Goal: Information Seeking & Learning: Find specific fact

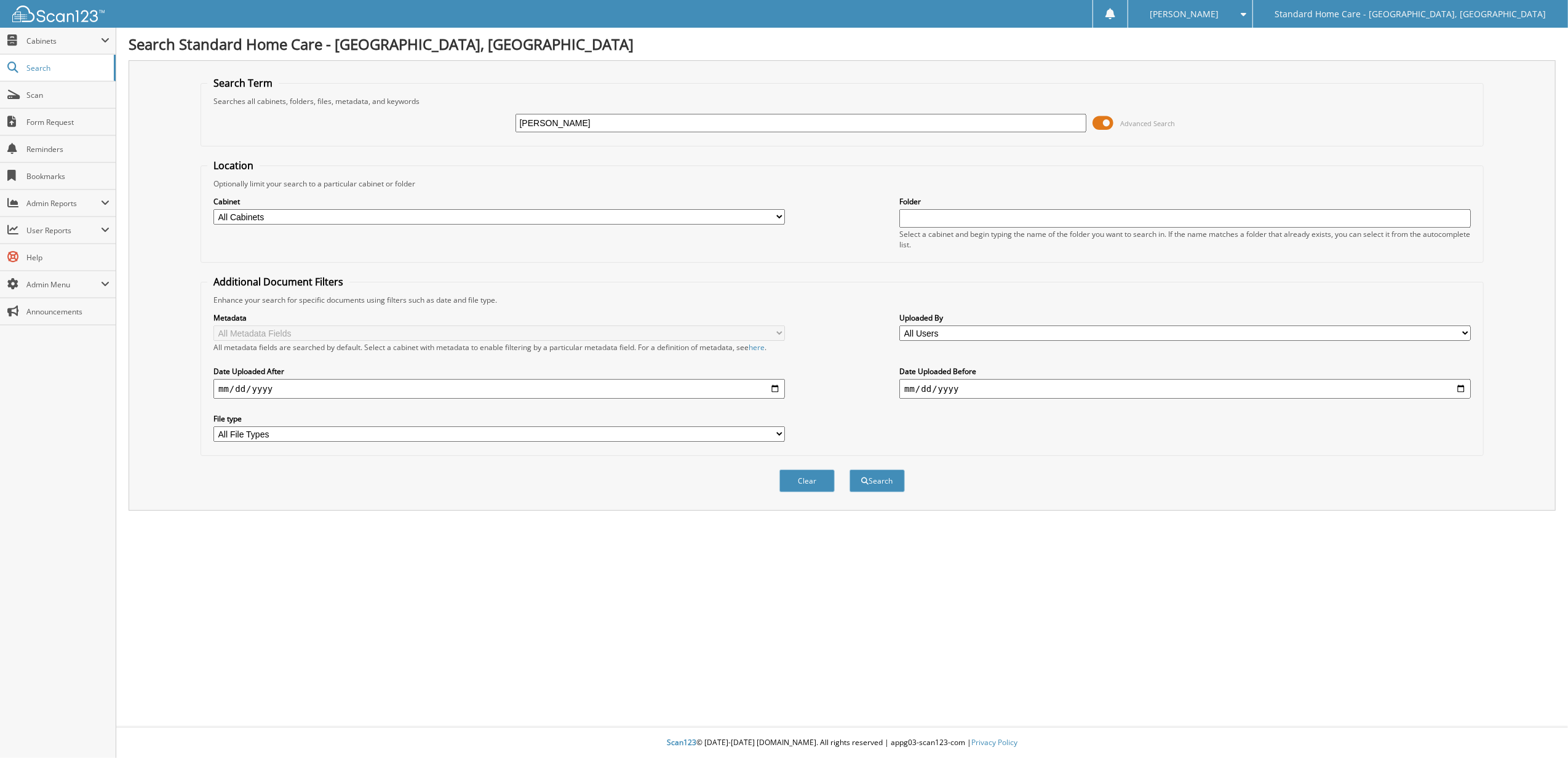
type input "[PERSON_NAME]"
click at [849, 469] on button "Search" at bounding box center [877, 480] width 55 height 22
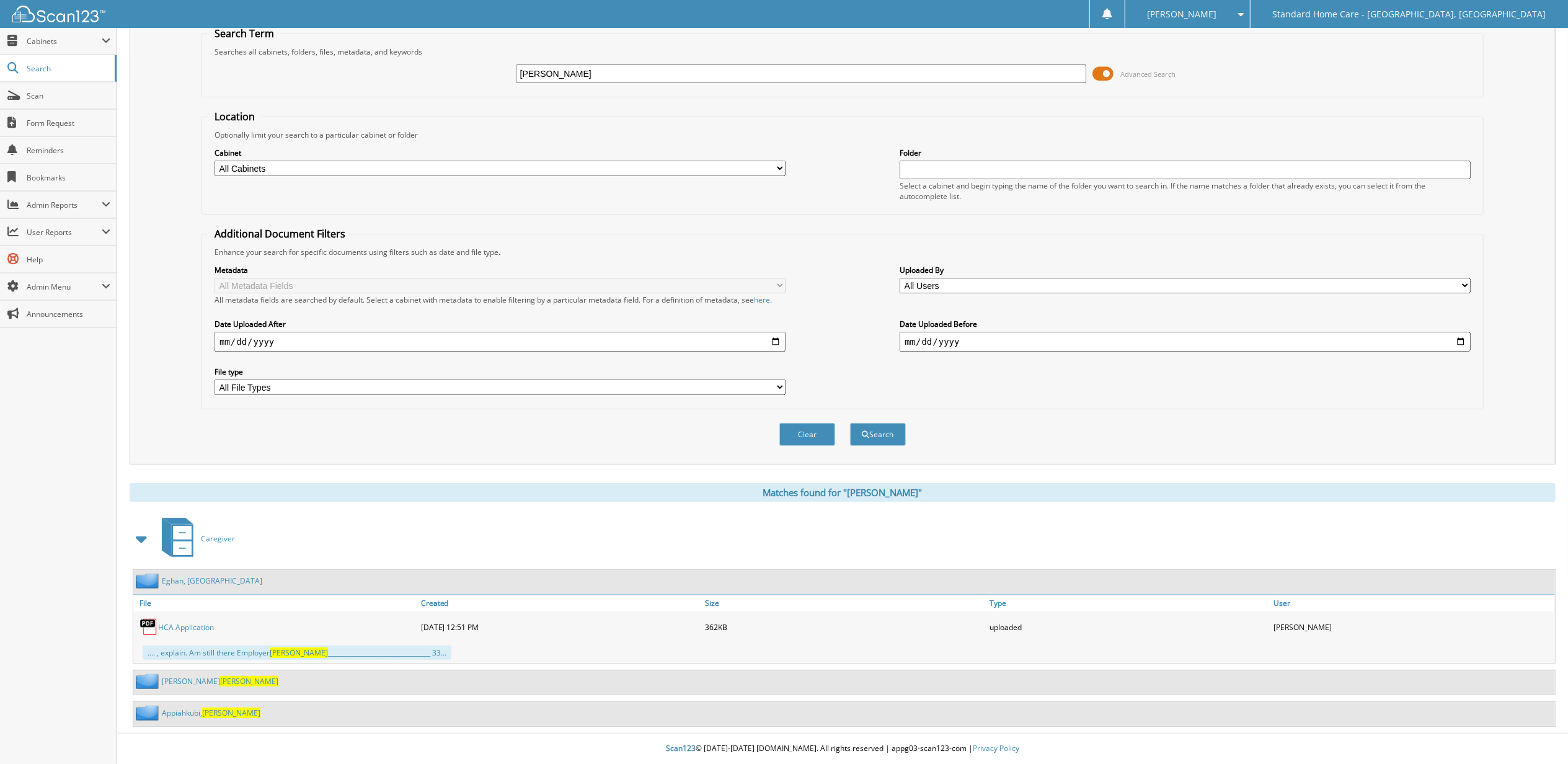
scroll to position [53, 0]
click at [195, 718] on div "[PERSON_NAME]" at bounding box center [196, 713] width 127 height 16
click at [196, 717] on link "[PERSON_NAME]" at bounding box center [210, 713] width 98 height 10
